Goal: Transaction & Acquisition: Purchase product/service

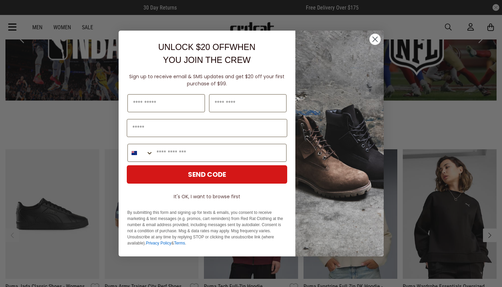
scroll to position [1171, 0]
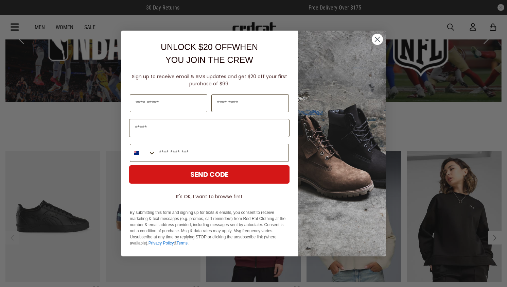
click at [378, 38] on circle "Close dialog" at bounding box center [377, 39] width 11 height 11
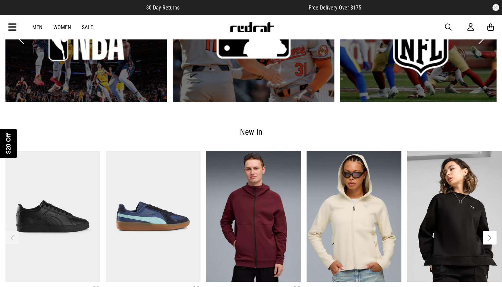
scroll to position [1162, 0]
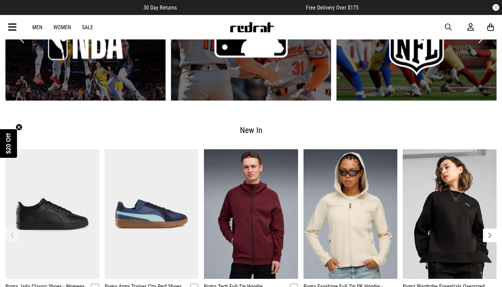
click at [65, 23] on div "Men Women Sale Sign in New Back Footwear Back Mens Back Womens Back Youth & Kid…" at bounding box center [251, 27] width 496 height 24
click at [65, 29] on link "Women" at bounding box center [62, 27] width 18 height 6
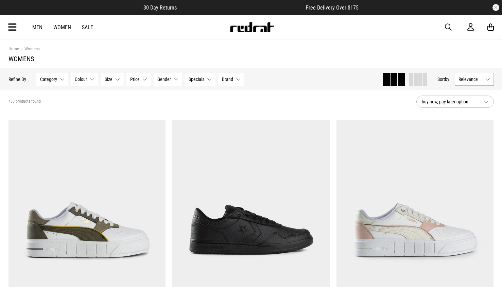
click at [217, 77] on div "Category None selected Category 0 Selected Clear Bottoms (105) Footwear (150) P…" at bounding box center [140, 79] width 208 height 13
click at [222, 78] on span "Brand" at bounding box center [227, 78] width 11 height 5
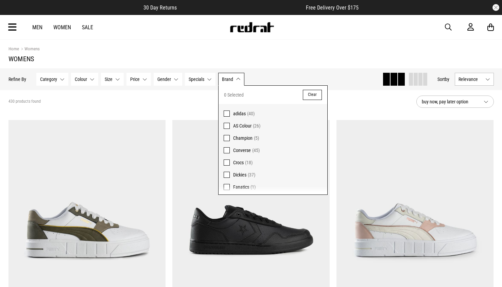
click at [244, 116] on span "adidas" at bounding box center [239, 113] width 13 height 5
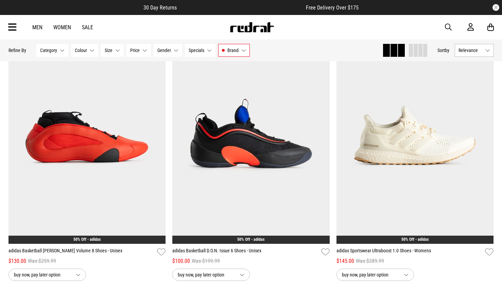
scroll to position [2000, 0]
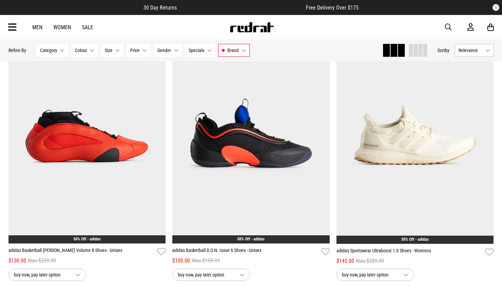
click at [485, 132] on button "Next" at bounding box center [485, 129] width 8 height 8
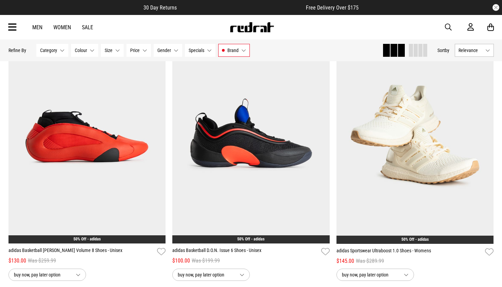
click at [485, 132] on button "Next" at bounding box center [485, 129] width 8 height 8
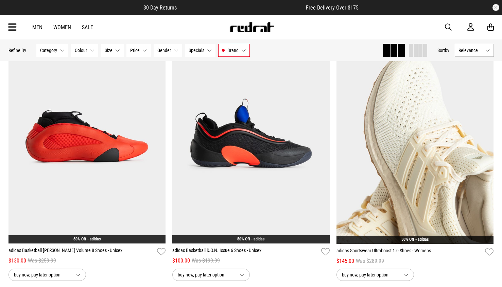
click at [485, 132] on button "Next" at bounding box center [485, 129] width 8 height 8
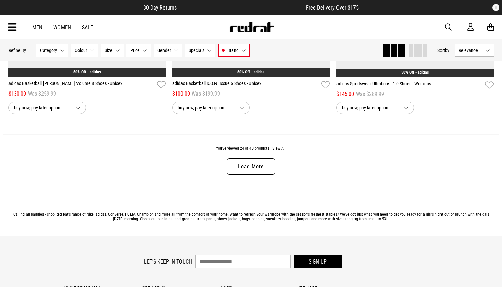
scroll to position [2169, 0]
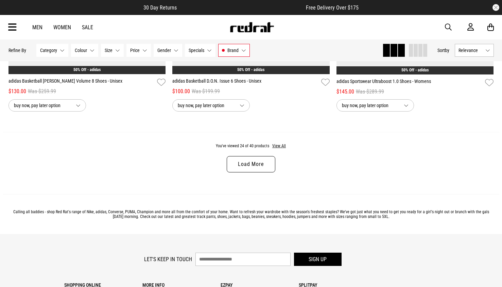
click at [260, 166] on link "Load More" at bounding box center [251, 164] width 48 height 16
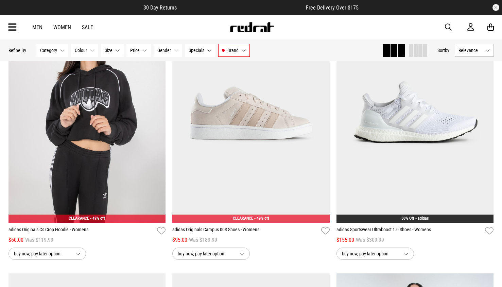
scroll to position [2568, 0]
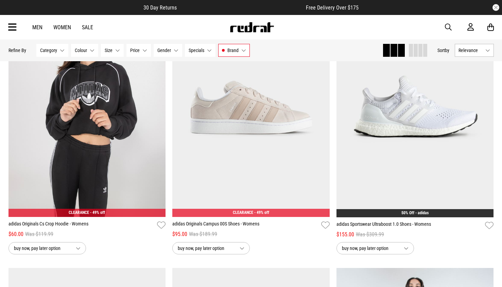
click at [484, 105] on button "Next" at bounding box center [485, 103] width 8 height 8
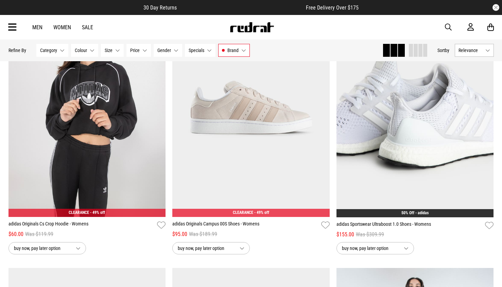
click at [484, 105] on button "Next" at bounding box center [485, 103] width 8 height 8
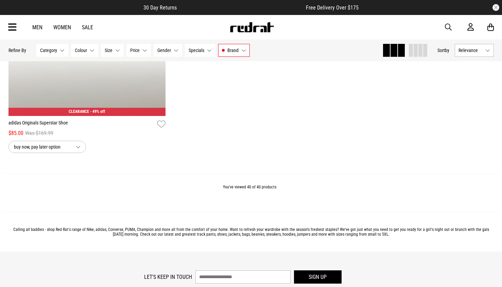
scroll to position [3761, 0]
